Goal: Transaction & Acquisition: Purchase product/service

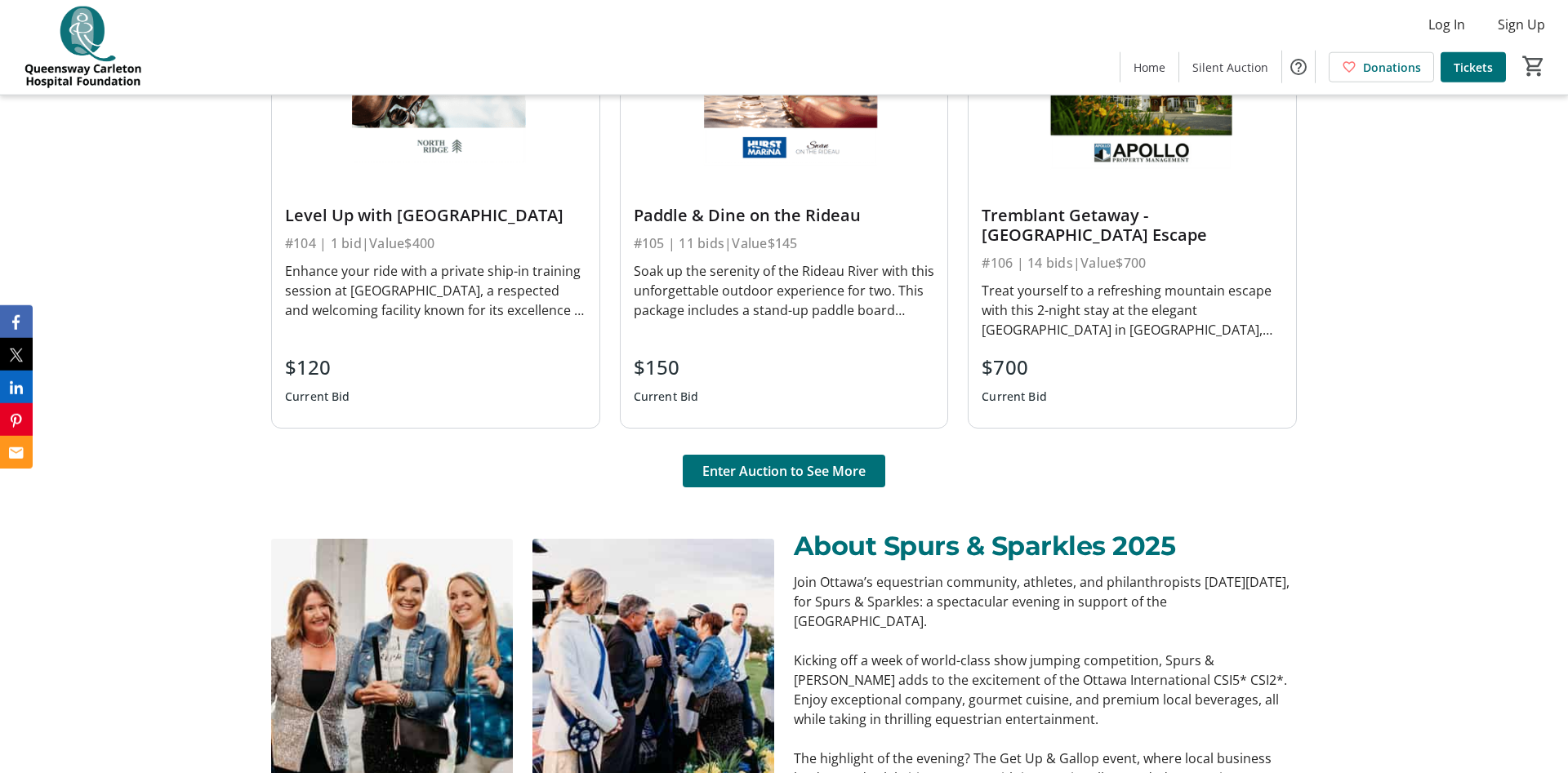
scroll to position [1321, 0]
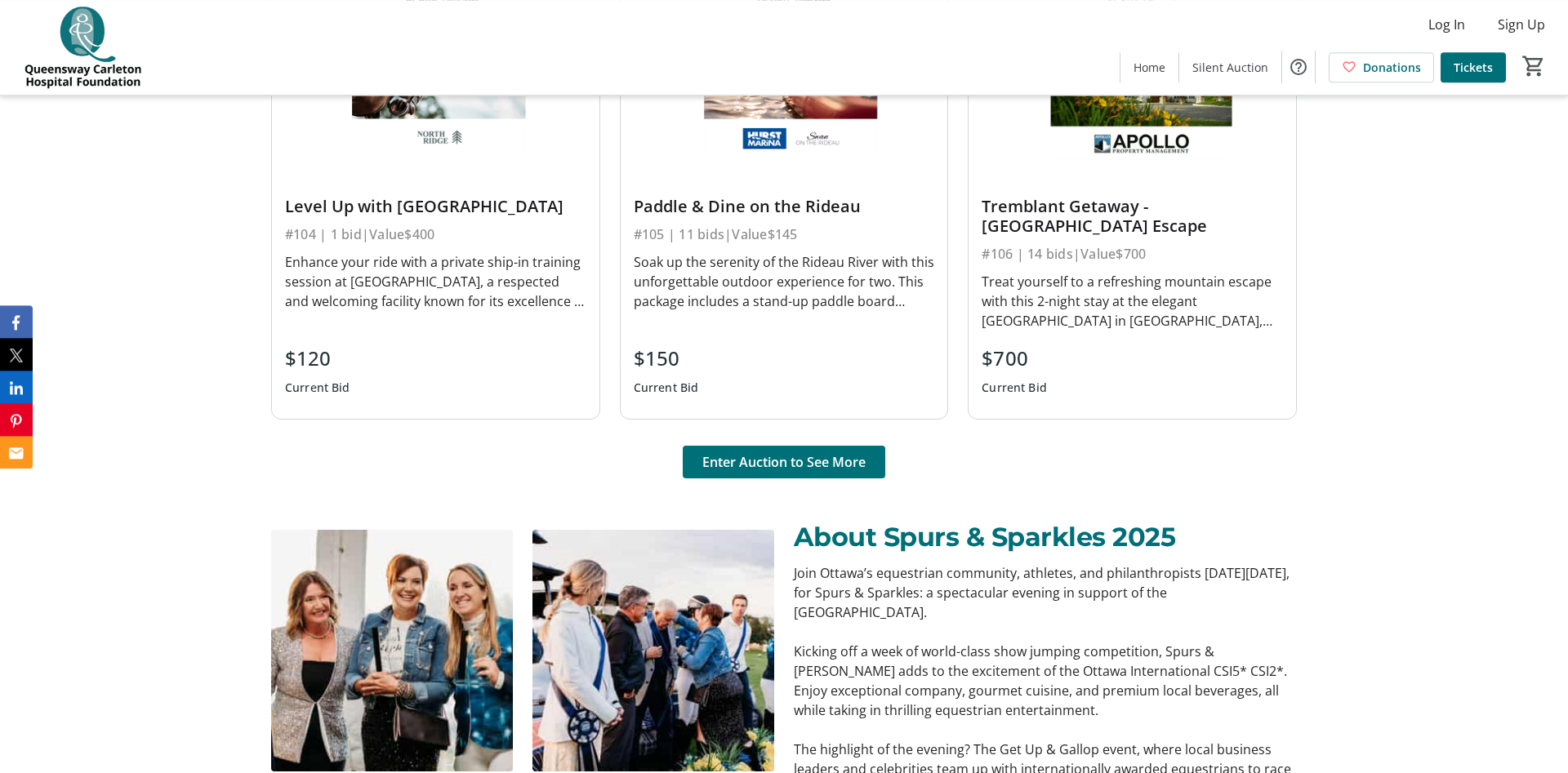
click at [1120, 245] on div "#106 | 14 bids | Value $700" at bounding box center [1131, 254] width 301 height 23
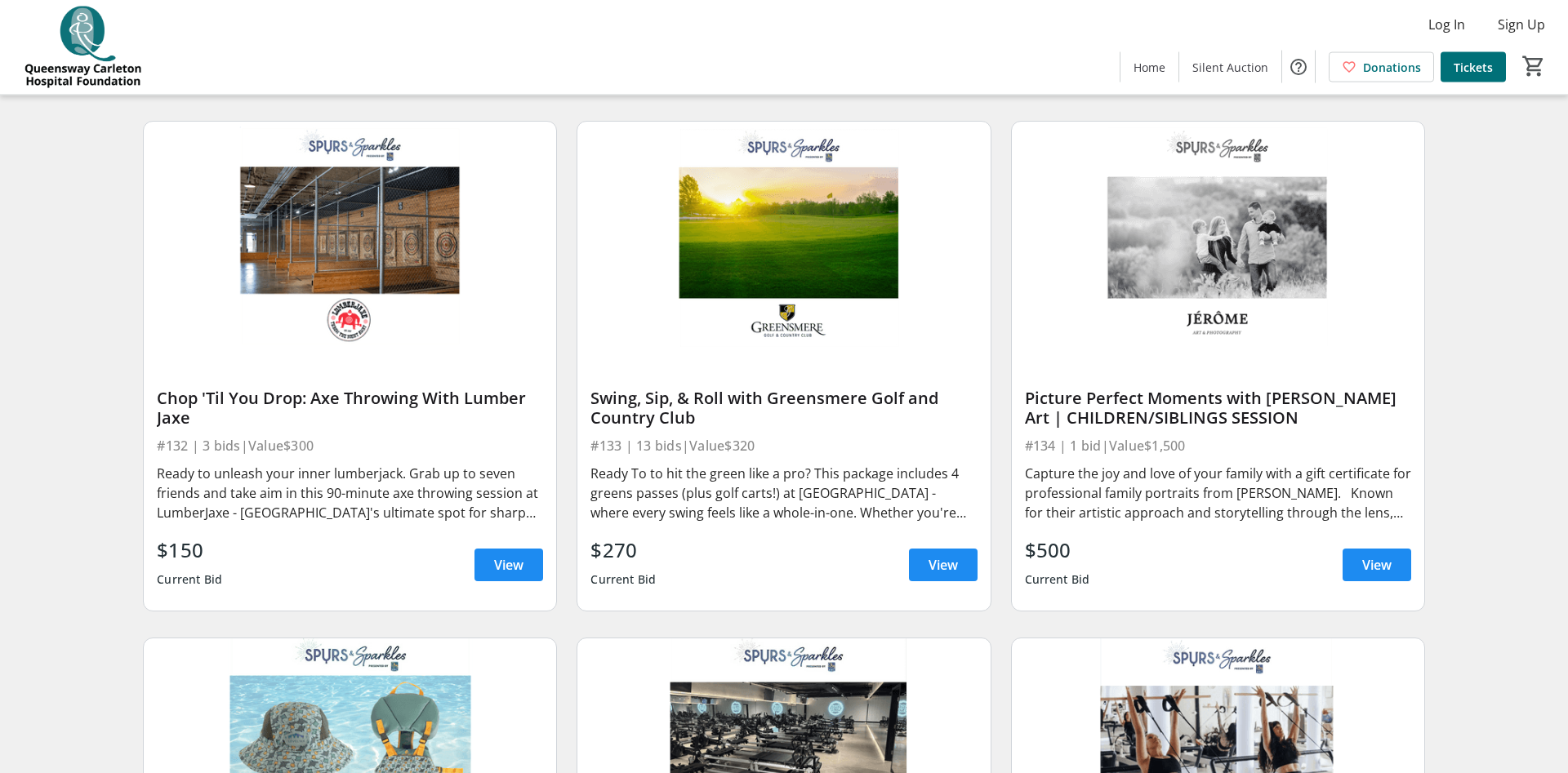
scroll to position [5259, 0]
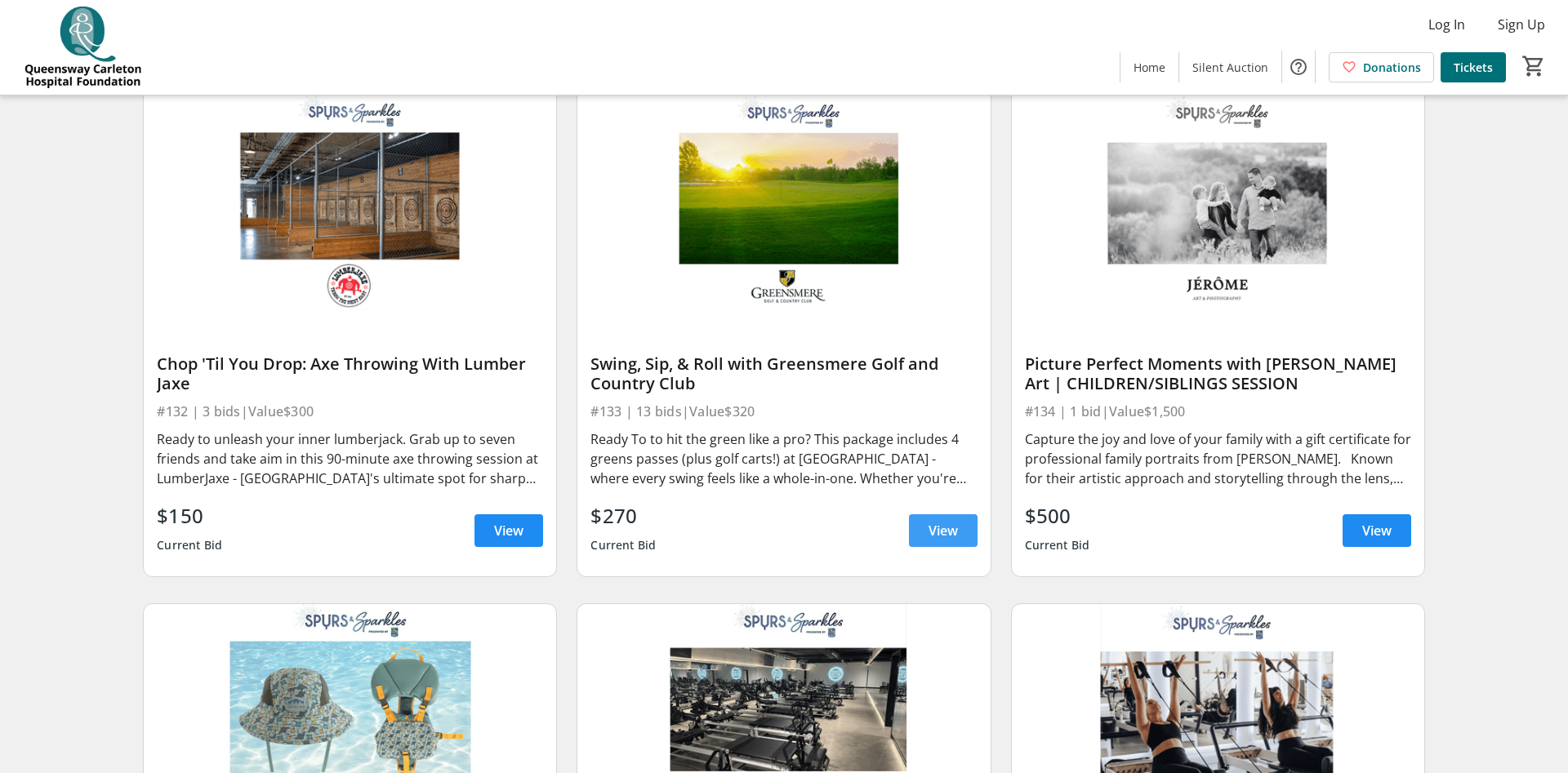
click at [939, 521] on span "View" at bounding box center [943, 530] width 30 height 20
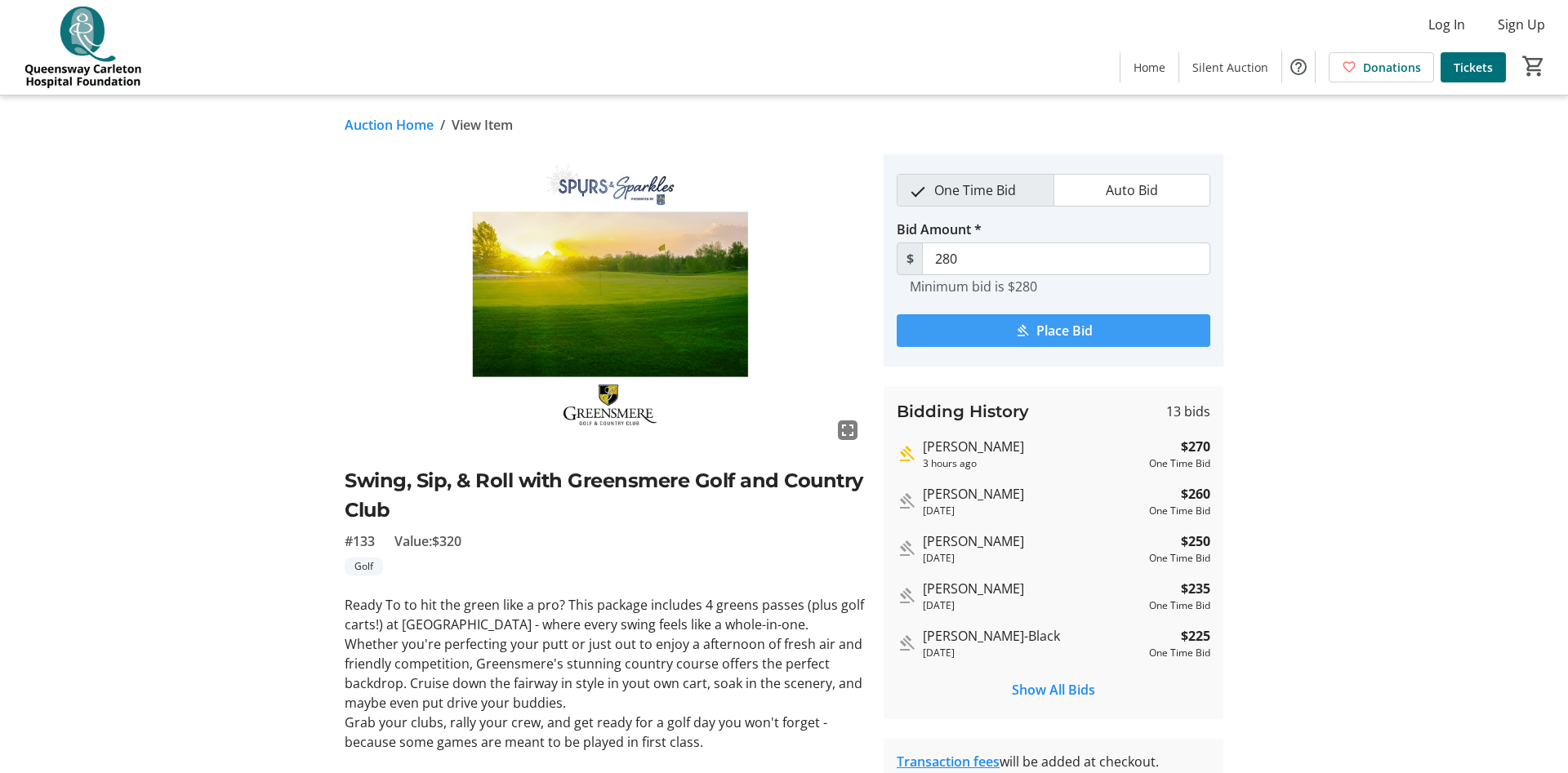
click at [1064, 331] on span "Place Bid" at bounding box center [1063, 331] width 56 height 20
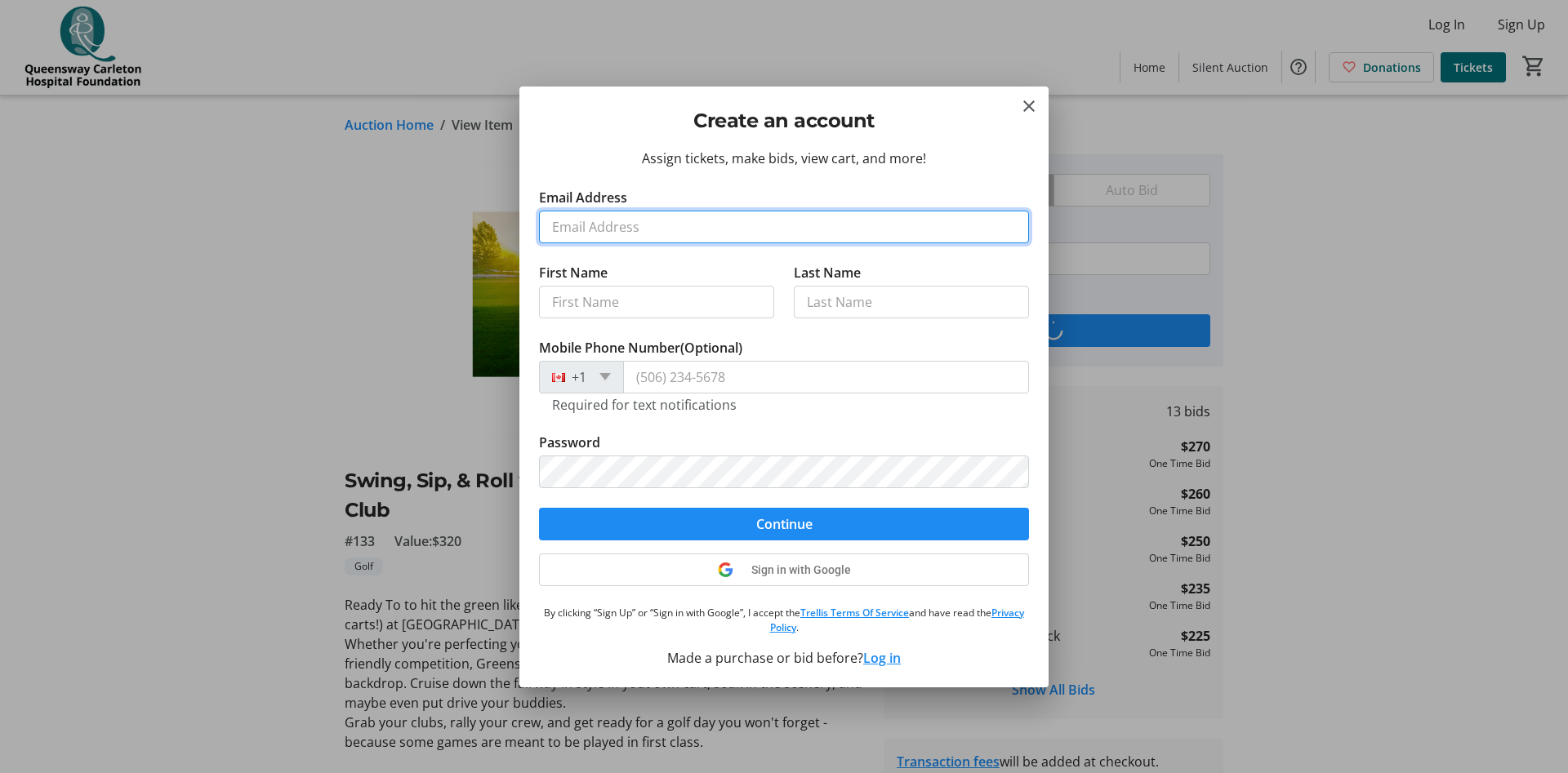
click at [649, 224] on input "Email Address" at bounding box center [784, 226] width 490 height 32
type input "[EMAIL_ADDRESS][DOMAIN_NAME]"
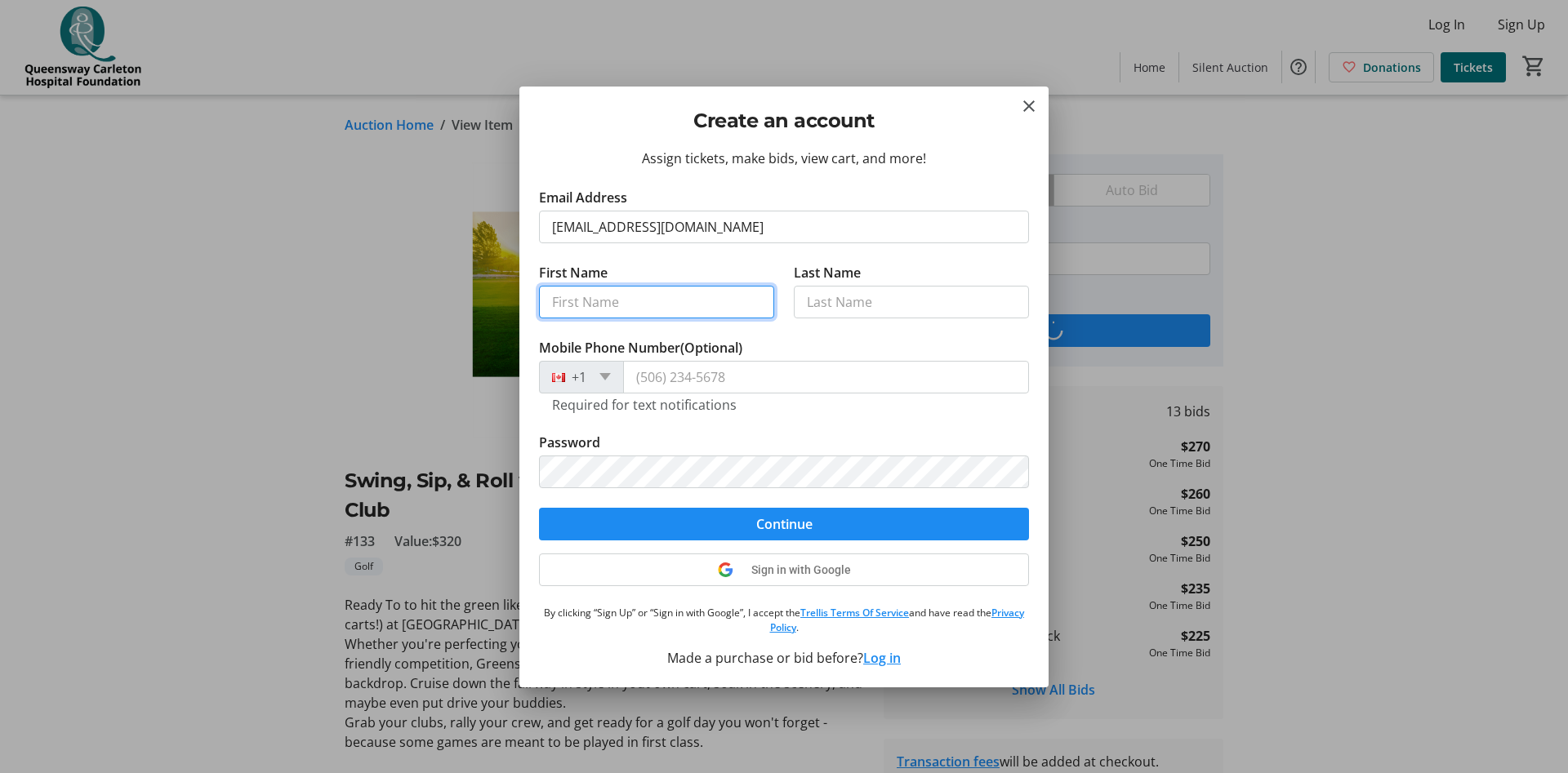
type input "[PERSON_NAME]"
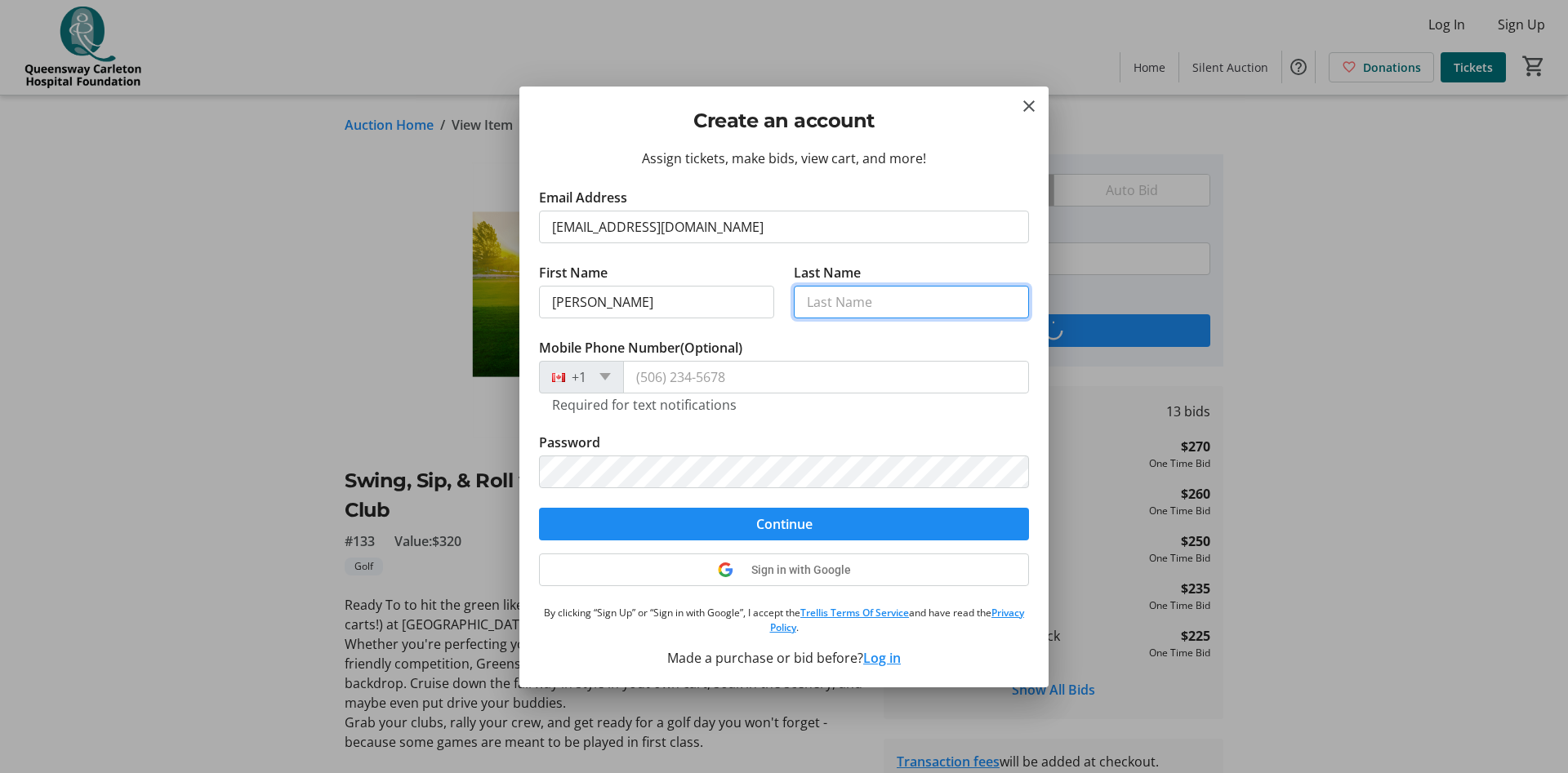
type input "[PERSON_NAME]"
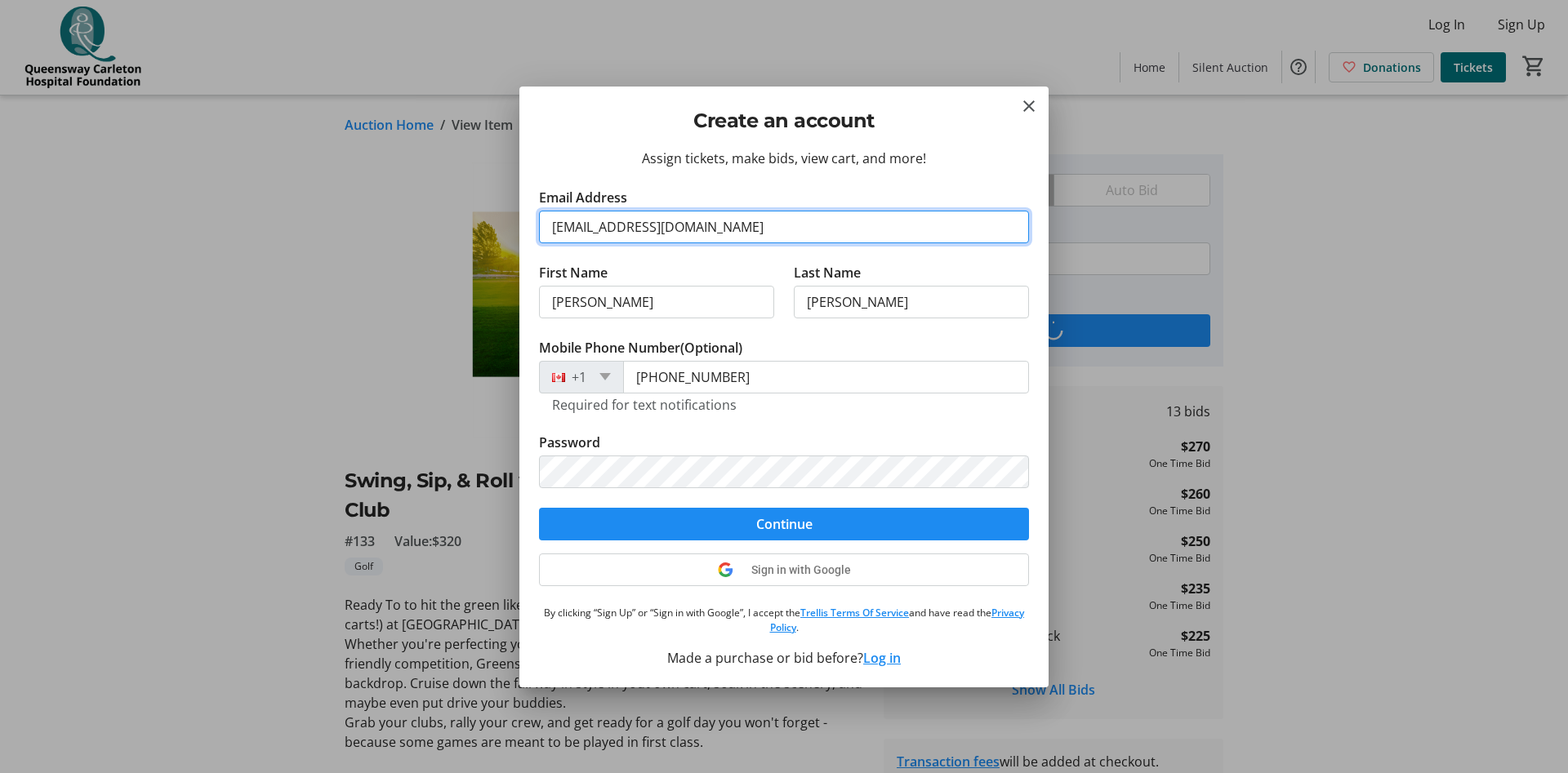
type input "[PHONE_NUMBER]"
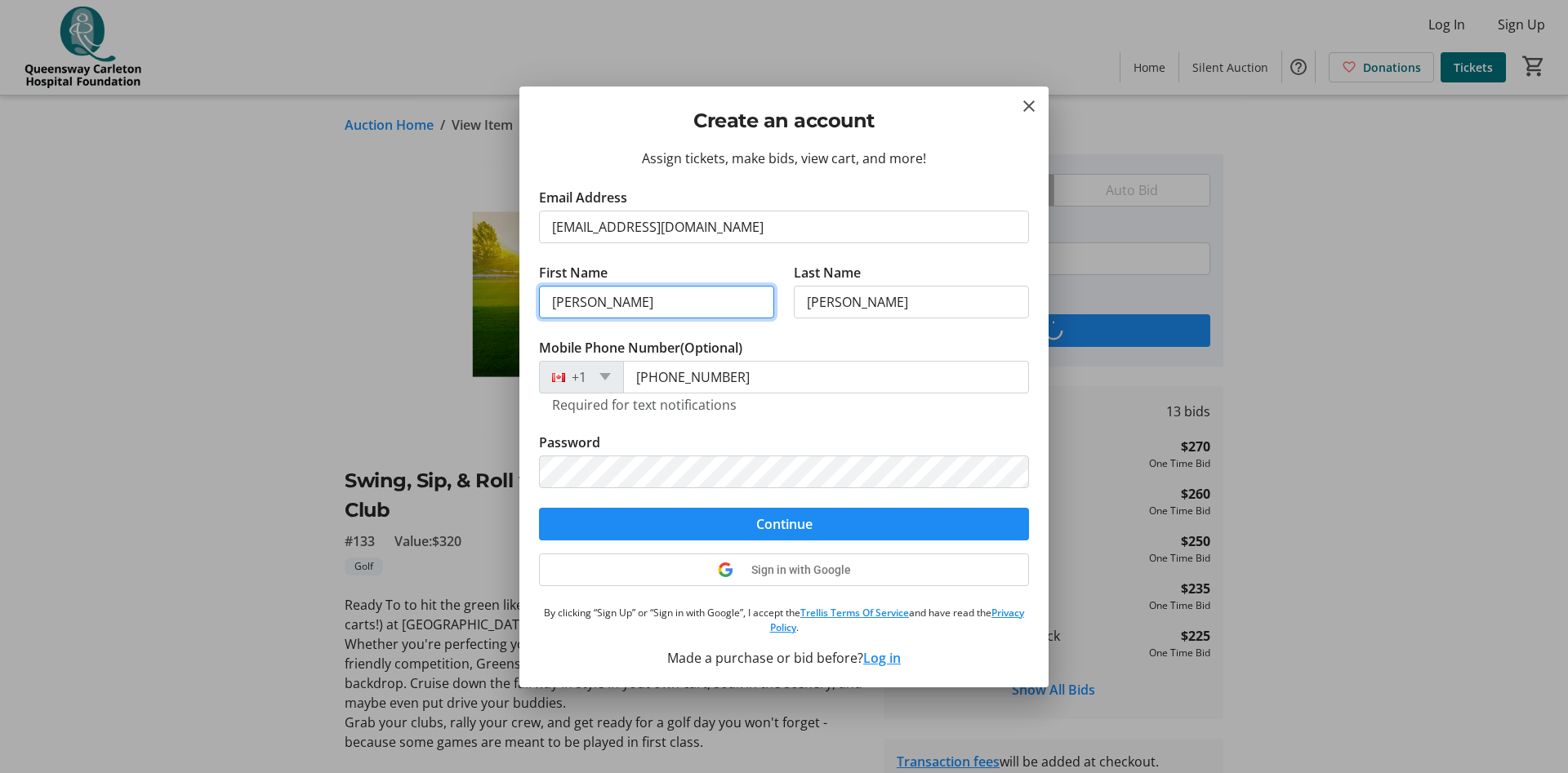
click at [650, 298] on input "[PERSON_NAME]" at bounding box center [656, 302] width 235 height 32
type input "[PERSON_NAME]"
click at [701, 442] on tr-form-field "Password" at bounding box center [784, 470] width 490 height 75
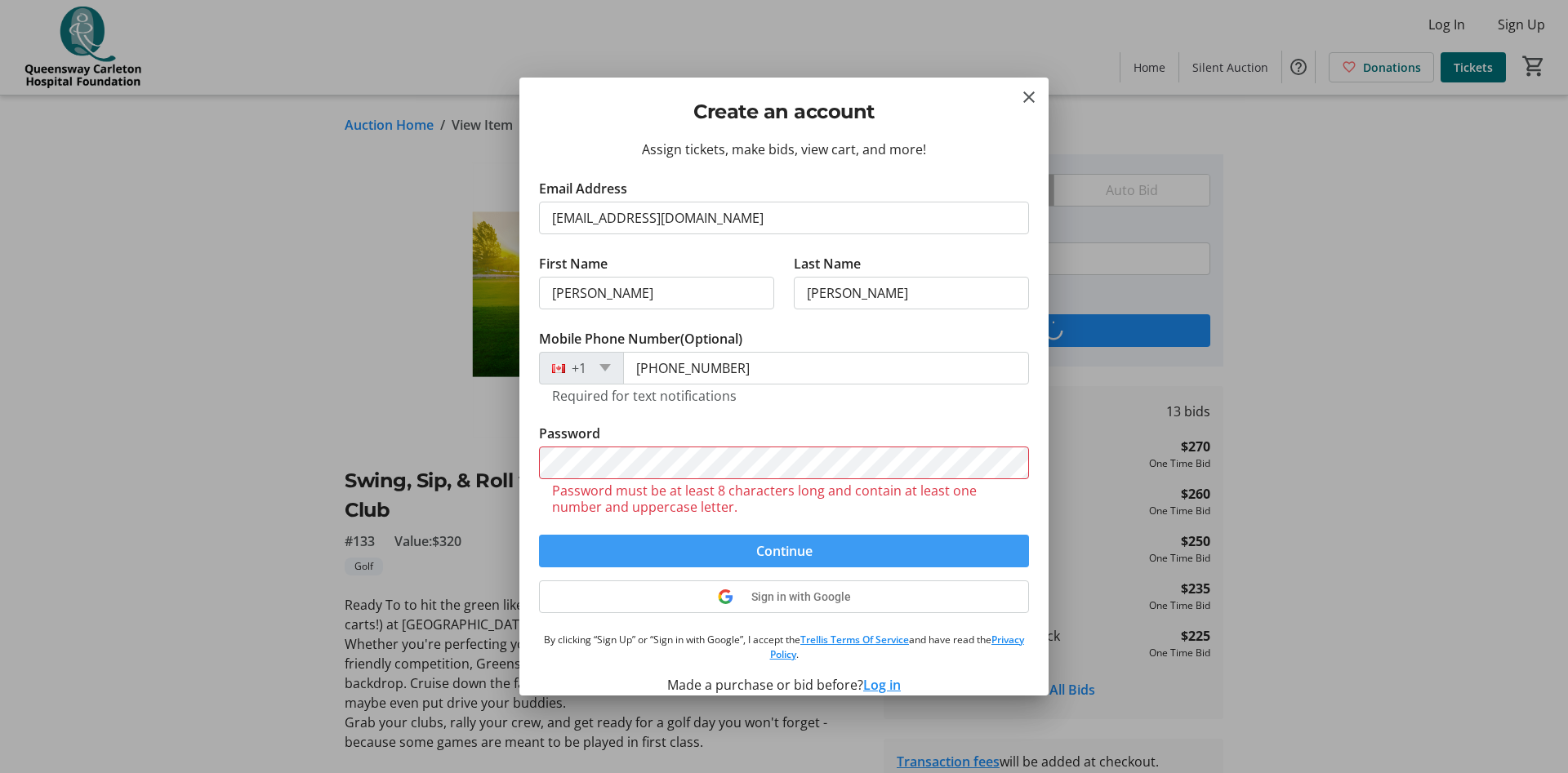
click at [698, 517] on form "Email Address [EMAIL_ADDRESS][DOMAIN_NAME] First Name [PERSON_NAME] Last Name […" at bounding box center [784, 373] width 490 height 389
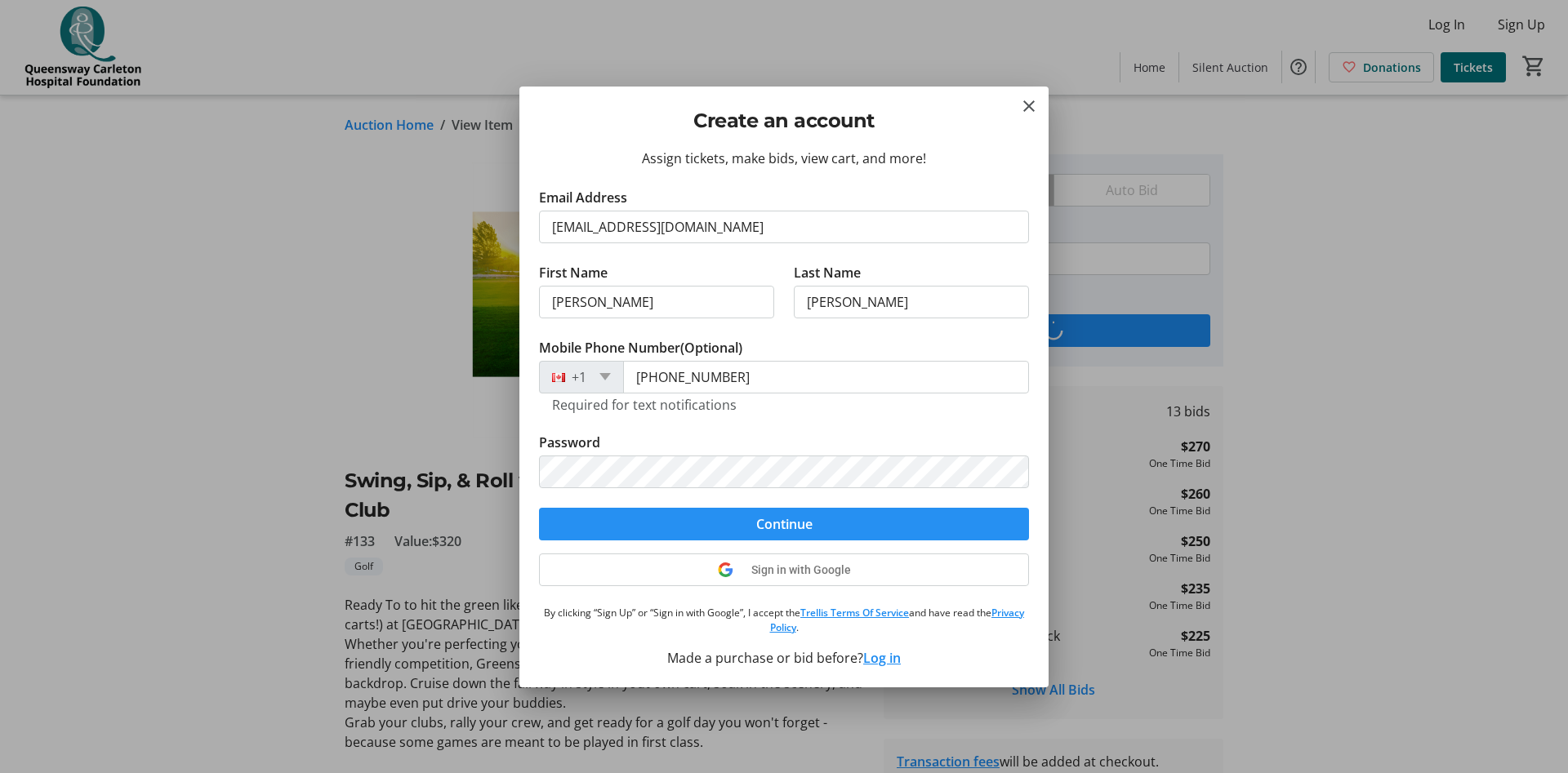
click at [678, 527] on span "submit" at bounding box center [784, 524] width 490 height 39
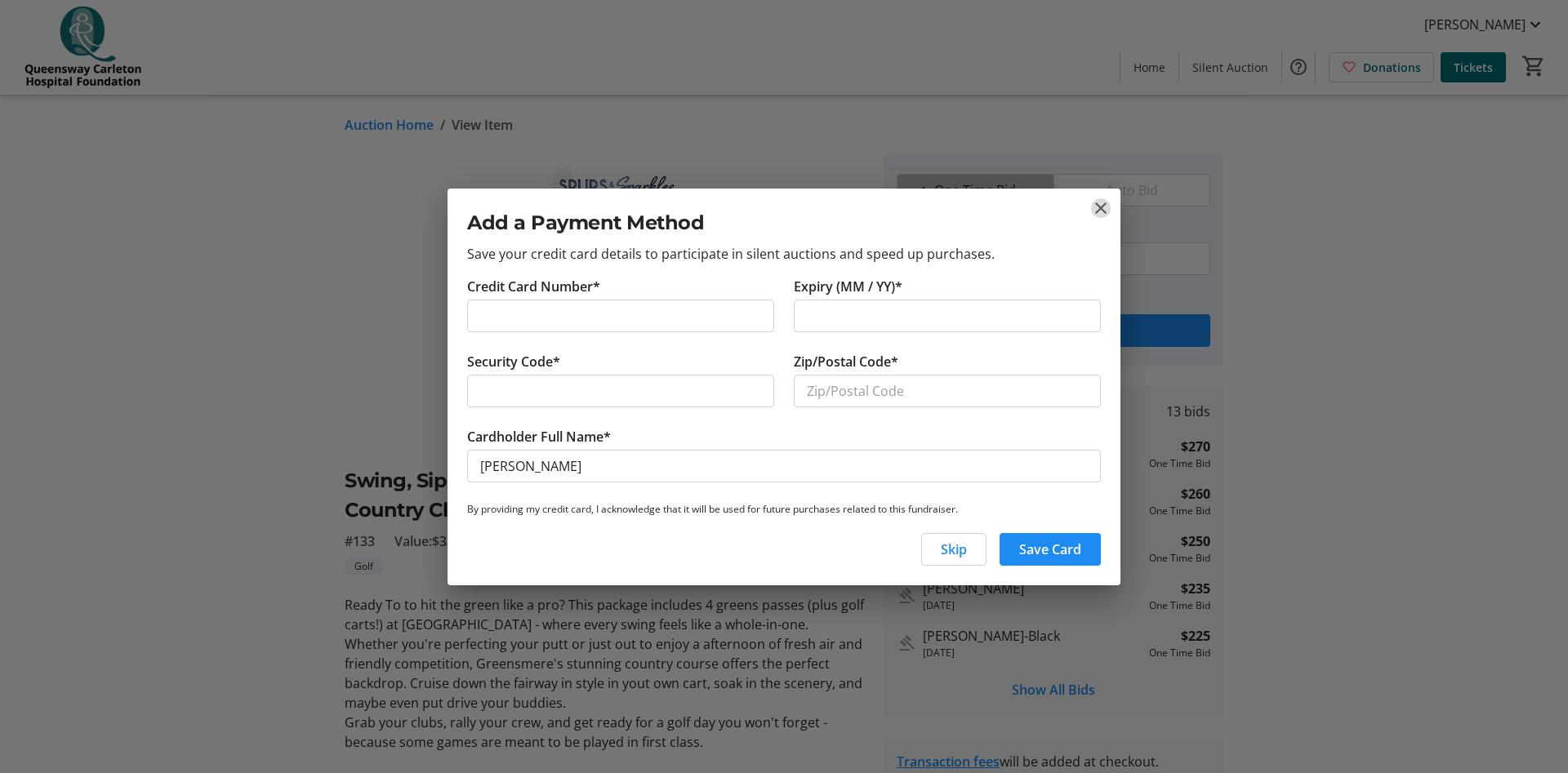
click at [1104, 204] on mat-icon "close" at bounding box center [1101, 208] width 20 height 20
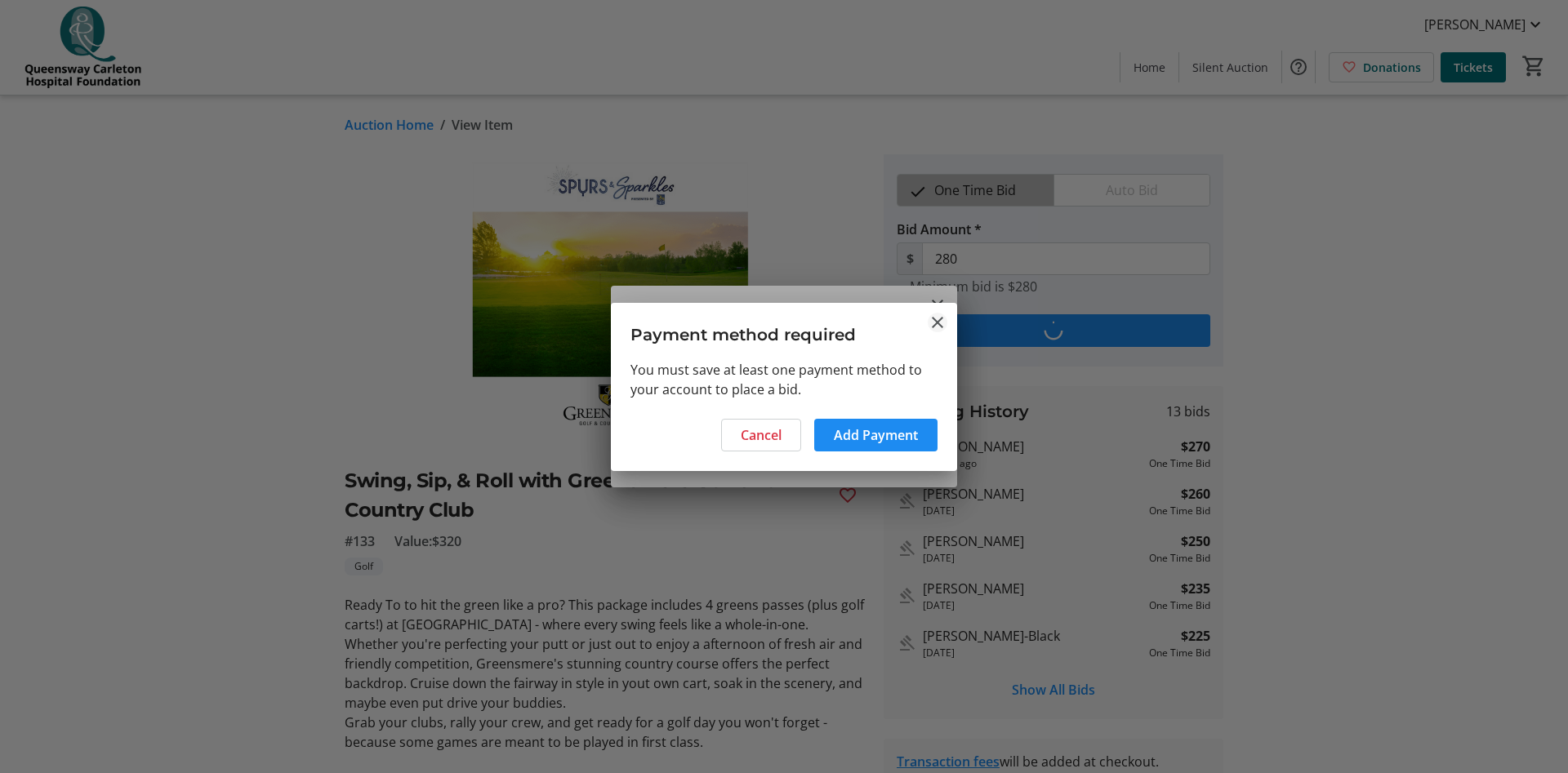
click at [936, 321] on mat-icon "Close" at bounding box center [937, 322] width 20 height 20
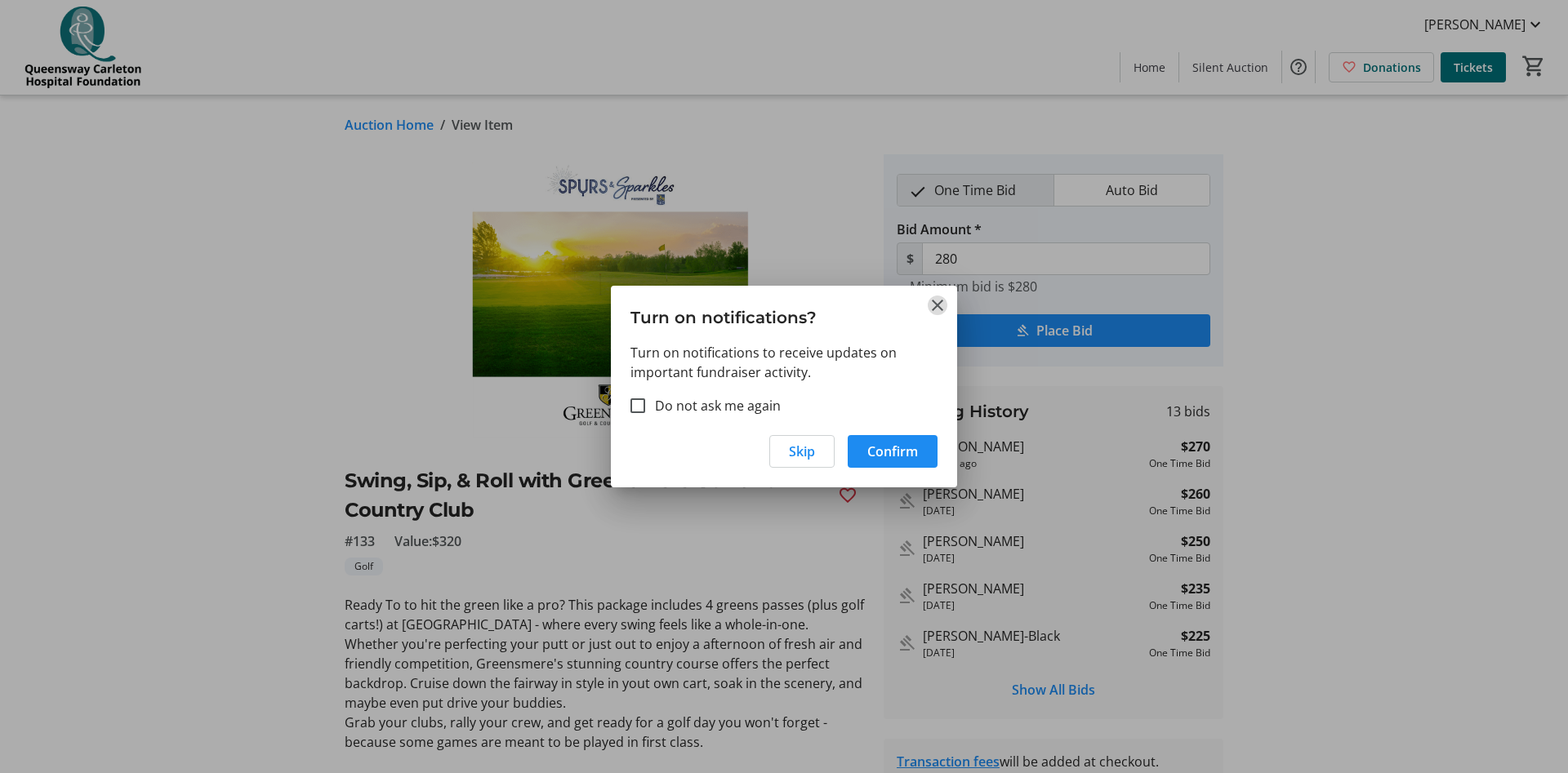
click at [935, 311] on mat-icon "Close" at bounding box center [937, 305] width 20 height 20
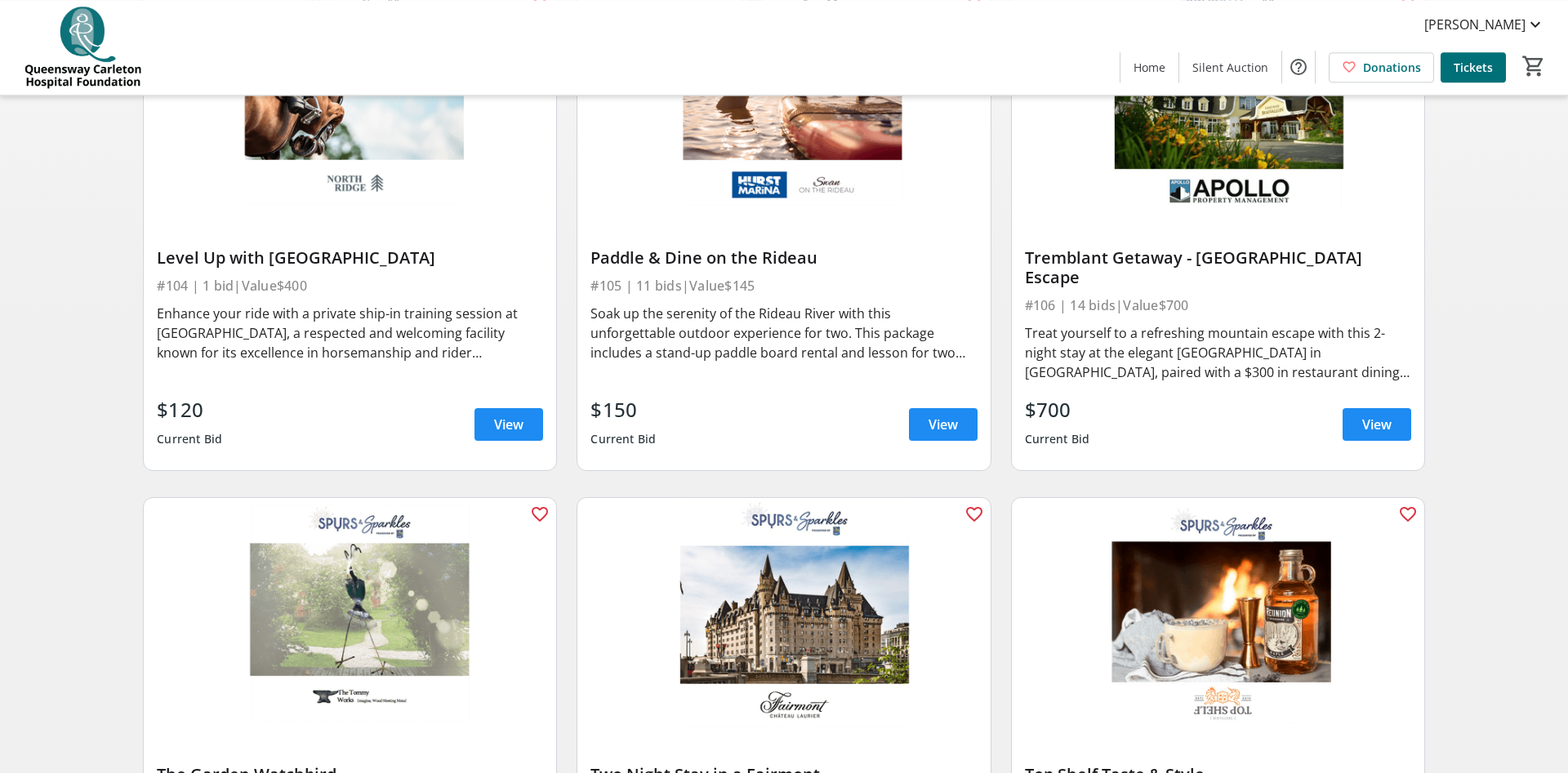
scroll to position [779, 0]
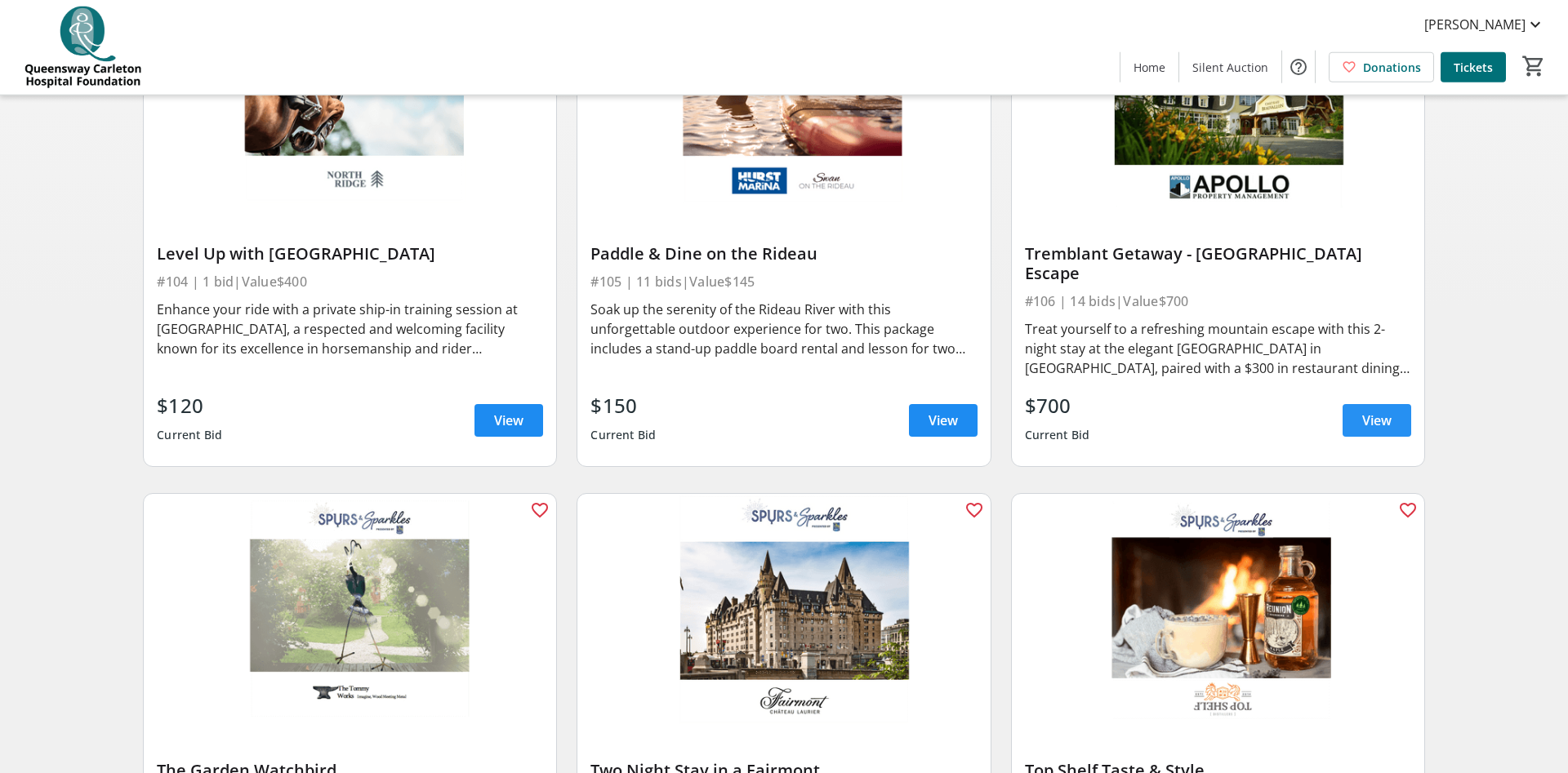
click at [1376, 411] on span "View" at bounding box center [1376, 420] width 30 height 20
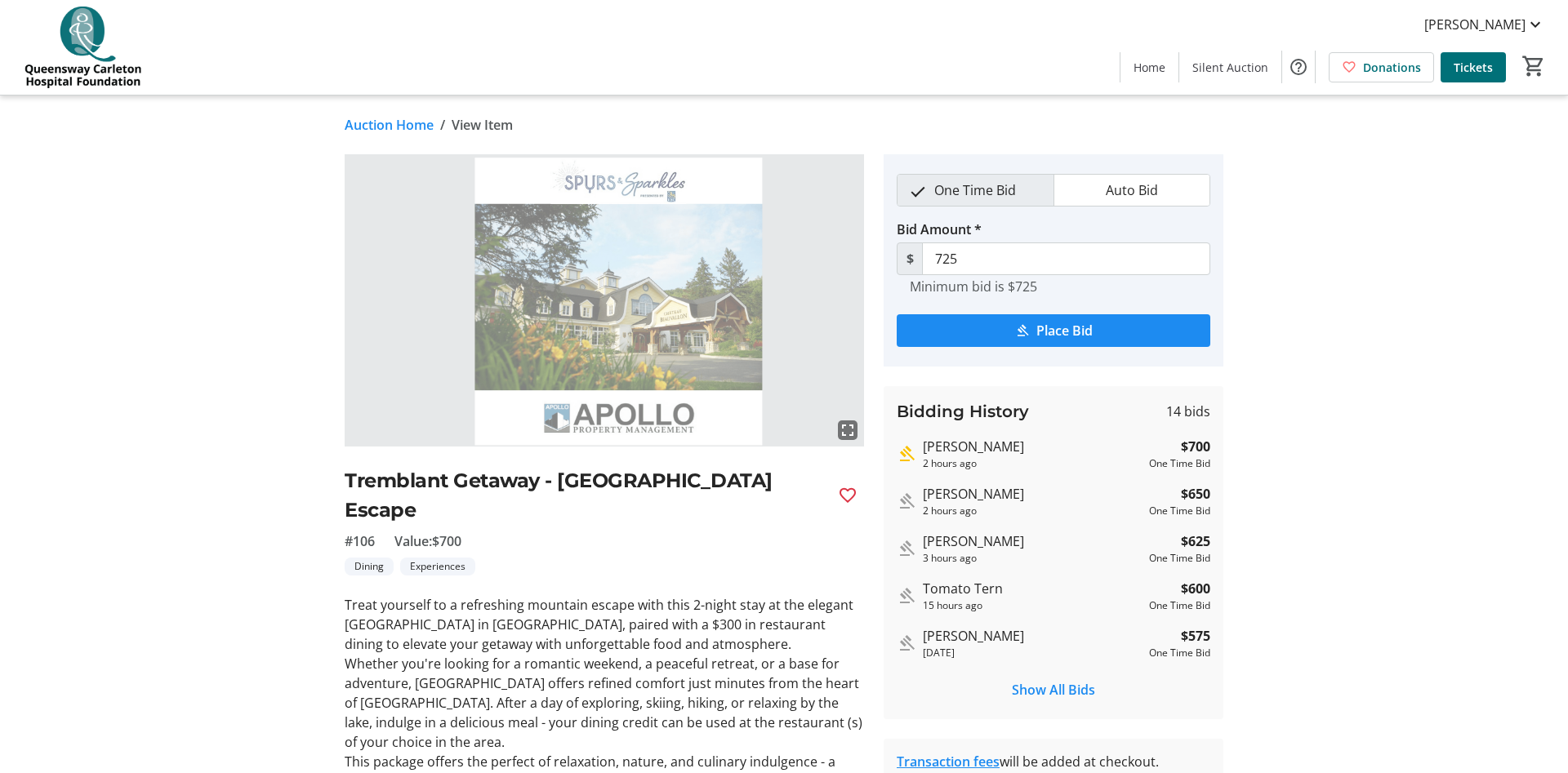
click at [1376, 375] on tr-auction-item-details-ui "Auction Home / View Item fullscreen Tremblant Getaway - [GEOGRAPHIC_DATA] Escap…" at bounding box center [784, 513] width 1568 height 836
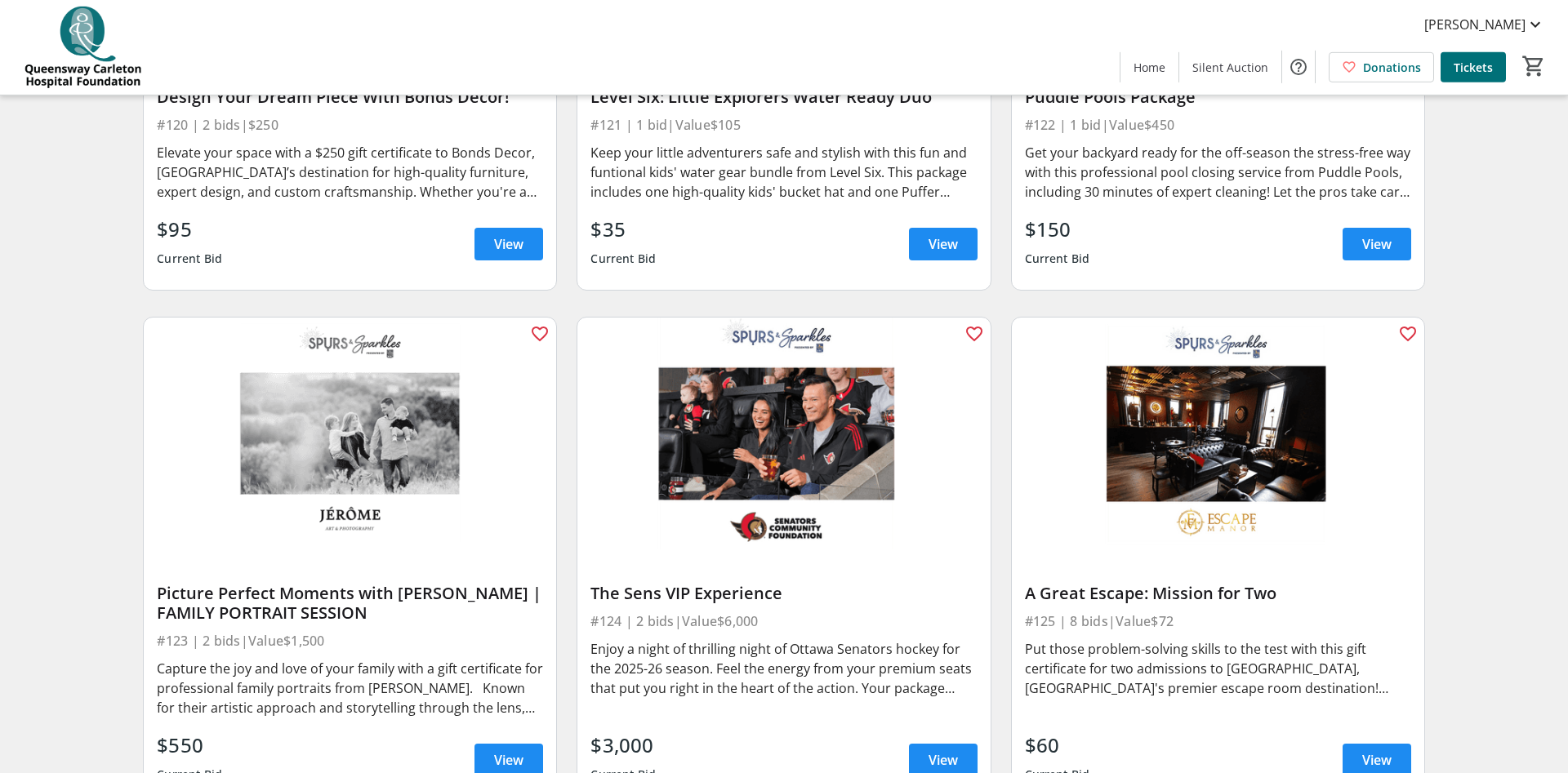
scroll to position [3523, 0]
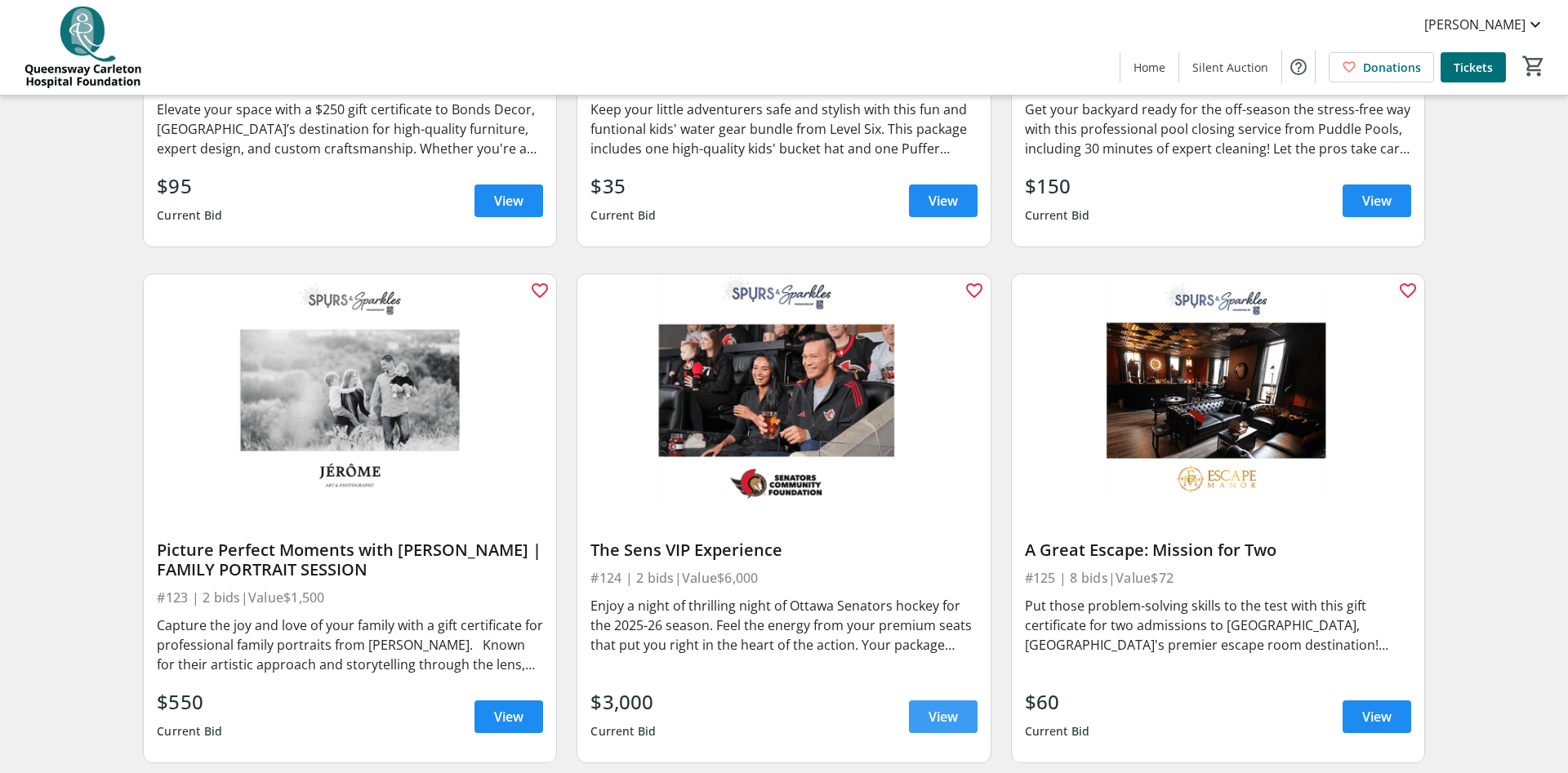
click at [926, 698] on span at bounding box center [943, 717] width 69 height 39
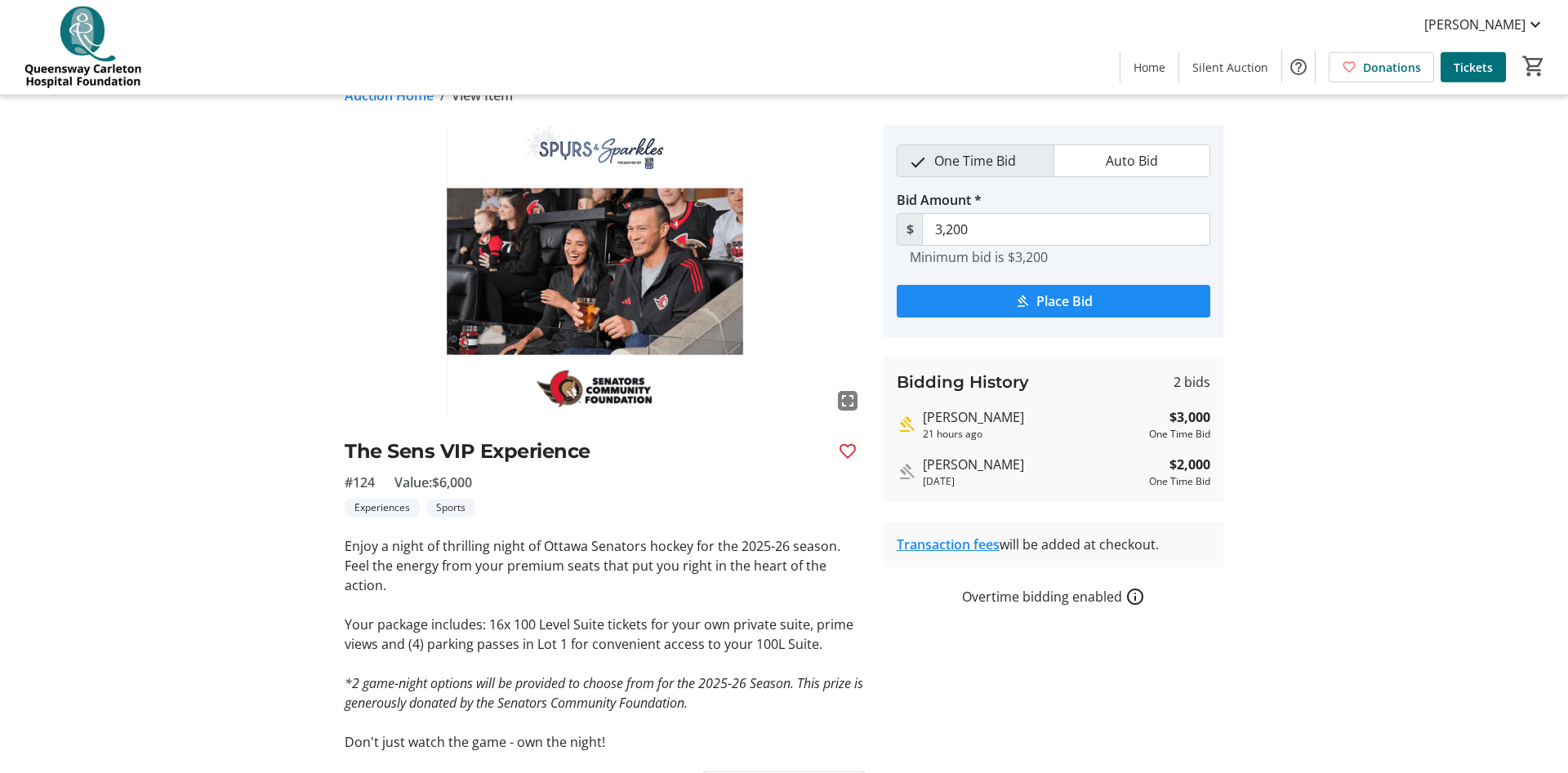
scroll to position [51, 0]
